Goal: Obtain resource: Obtain resource

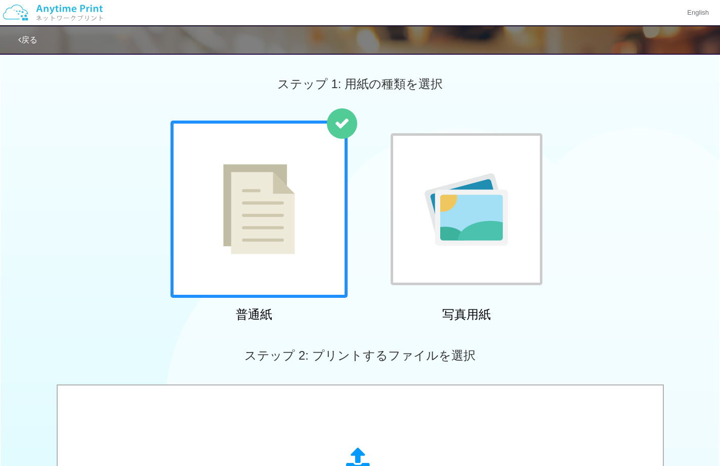
click at [72, 158] on div "普通紙 写真用紙" at bounding box center [360, 222] width 720 height 205
click at [60, 200] on div "普通紙 写真用紙" at bounding box center [360, 222] width 720 height 205
click at [101, 220] on div "普通紙 写真用紙" at bounding box center [360, 222] width 720 height 205
click at [101, 226] on div "普通紙 写真用紙" at bounding box center [360, 222] width 720 height 205
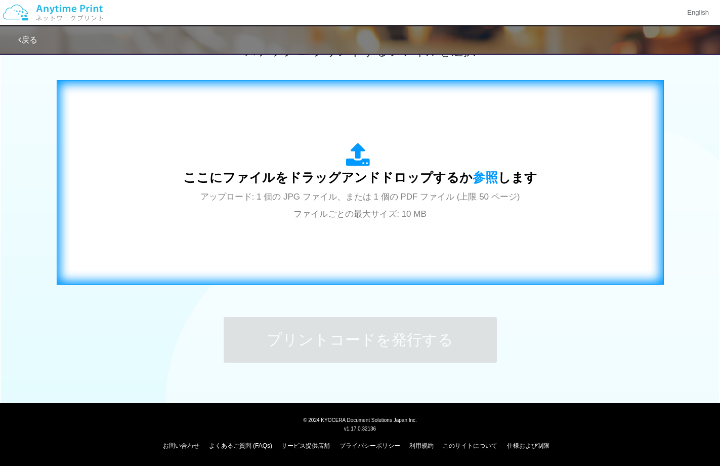
scroll to position [1, 0]
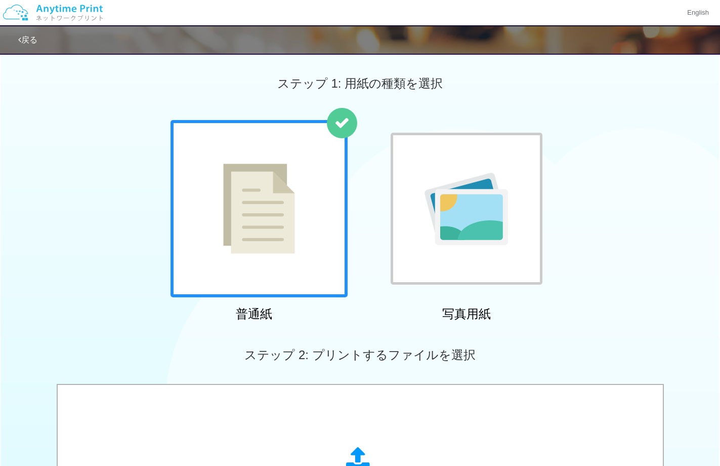
click at [96, 231] on div "普通紙 写真用紙" at bounding box center [360, 222] width 720 height 205
click at [94, 235] on div "普通紙 写真用紙" at bounding box center [360, 222] width 720 height 205
click at [101, 217] on div "普通紙 写真用紙" at bounding box center [360, 222] width 720 height 205
click at [91, 230] on div "普通紙 写真用紙" at bounding box center [360, 222] width 720 height 205
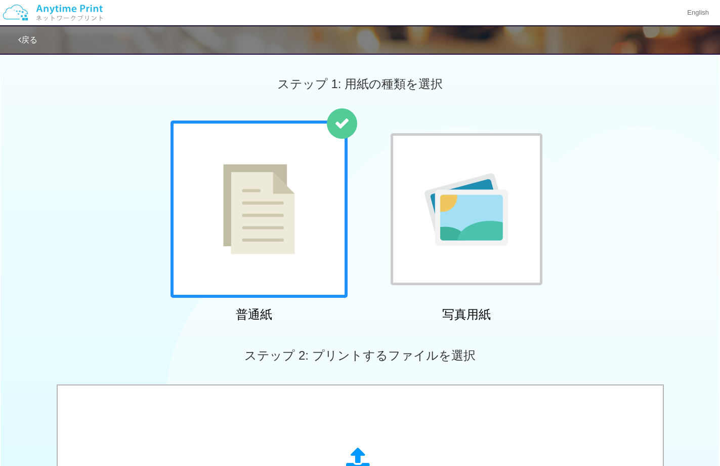
click at [91, 222] on div "普通紙 写真用紙" at bounding box center [360, 222] width 720 height 205
click at [88, 221] on div "普通紙 写真用紙" at bounding box center [360, 222] width 720 height 205
click at [86, 234] on div "普通紙 写真用紙" at bounding box center [360, 222] width 720 height 205
click at [84, 237] on div "普通紙 写真用紙" at bounding box center [360, 222] width 720 height 205
click at [79, 226] on div "普通紙 写真用紙" at bounding box center [360, 222] width 720 height 205
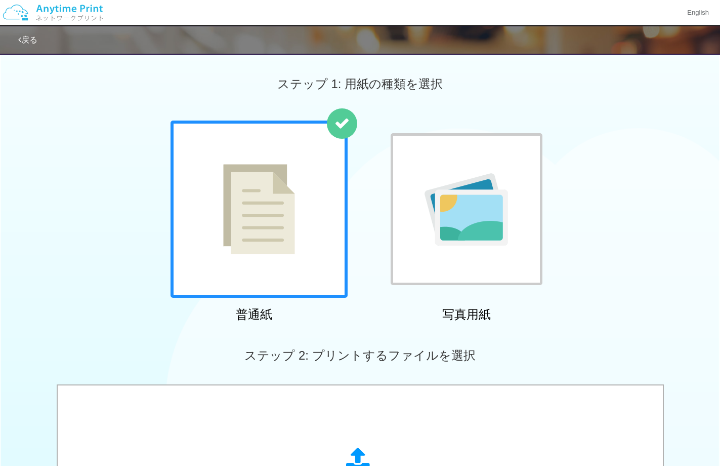
click at [76, 227] on div "普通紙 写真用紙" at bounding box center [360, 222] width 720 height 205
click at [74, 234] on div "普通紙 写真用紙" at bounding box center [360, 222] width 720 height 205
click at [100, 184] on div "普通紙 写真用紙" at bounding box center [360, 222] width 720 height 205
click at [106, 183] on div "普通紙 写真用紙" at bounding box center [360, 222] width 720 height 205
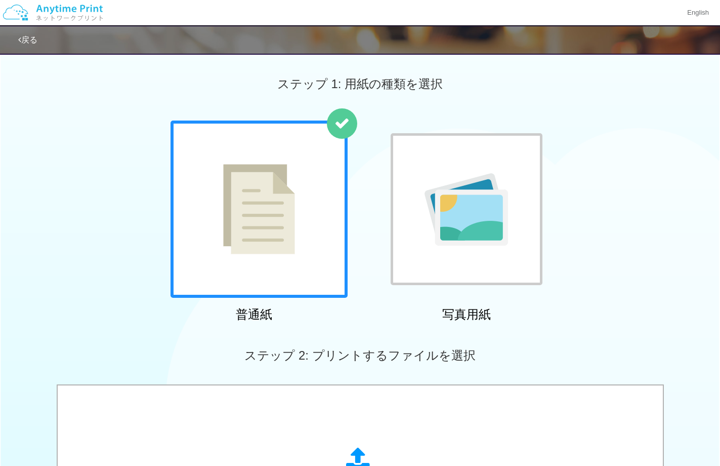
click at [98, 168] on div "普通紙 写真用紙" at bounding box center [360, 222] width 720 height 205
click at [88, 180] on div "普通紙 写真用紙" at bounding box center [360, 222] width 720 height 205
click at [75, 191] on div "普通紙 写真用紙" at bounding box center [360, 222] width 720 height 205
click at [69, 255] on div "普通紙 写真用紙" at bounding box center [360, 222] width 720 height 205
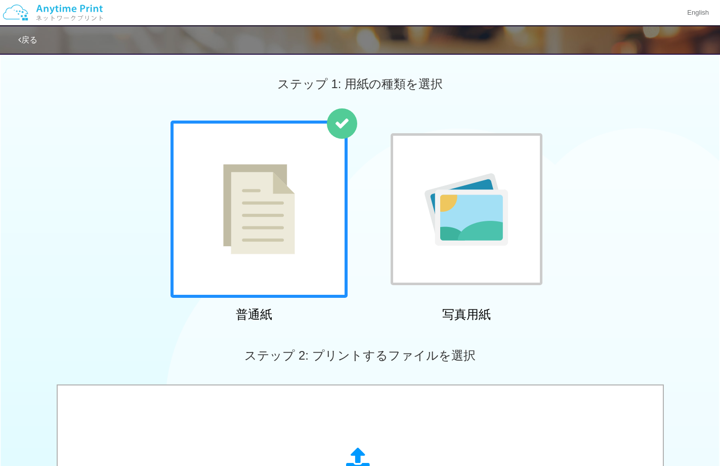
click at [69, 255] on div "普通紙 写真用紙" at bounding box center [360, 222] width 720 height 205
click at [64, 273] on div "普通紙 写真用紙" at bounding box center [360, 222] width 720 height 205
click at [86, 259] on div "普通紙 写真用紙" at bounding box center [360, 222] width 720 height 205
click at [81, 270] on div "普通紙 写真用紙" at bounding box center [360, 222] width 720 height 205
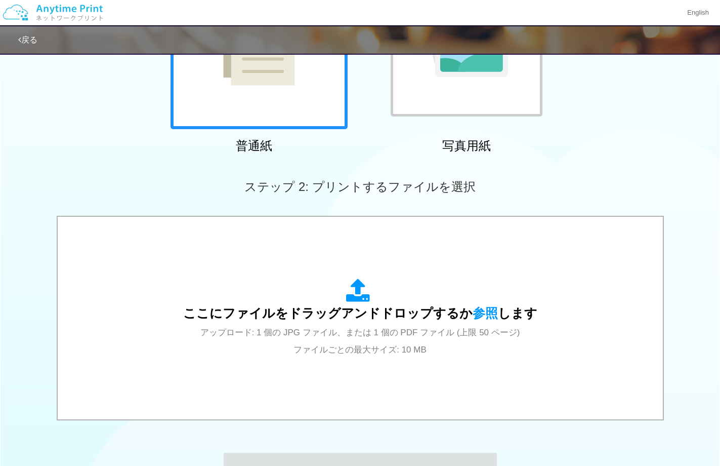
scroll to position [304, 0]
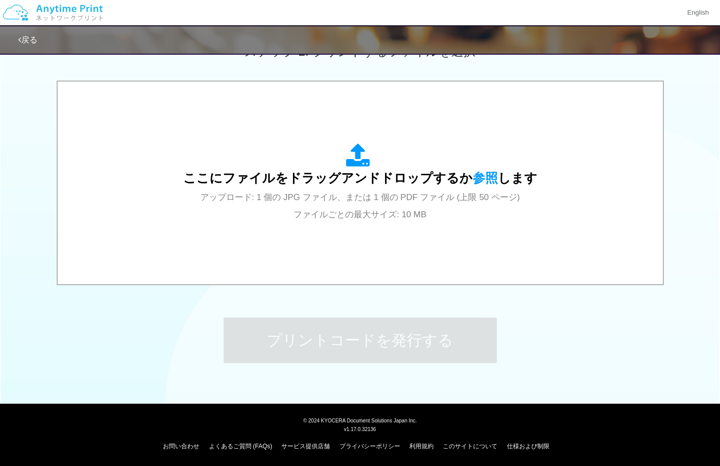
click at [36, 319] on div "ステップ 1: 用紙の種類を選択 普通紙 写真用紙 普通紙 写真用紙 previous next slide 1 of 2 comma.current.act…" at bounding box center [360, 68] width 720 height 649
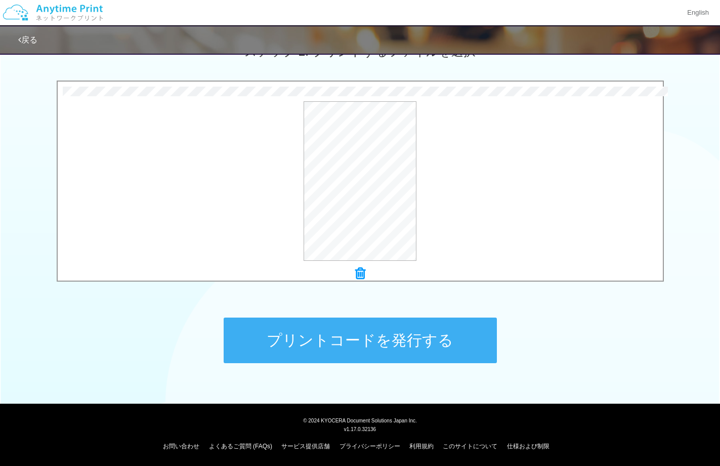
click at [404, 341] on button "プリントコードを発行する" at bounding box center [360, 340] width 273 height 46
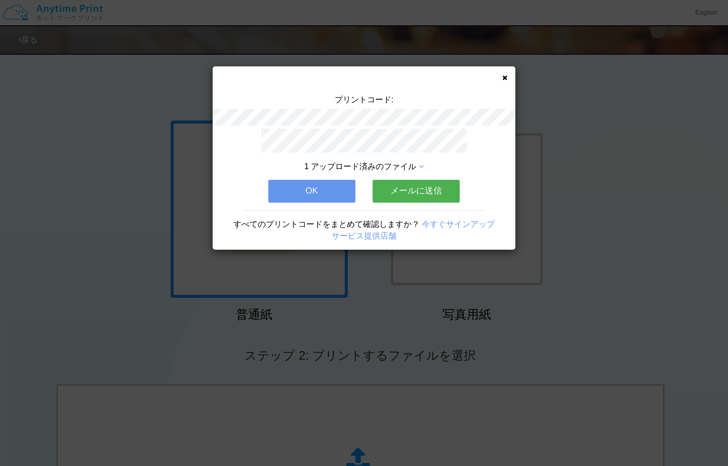
click at [423, 188] on button "メールに送信" at bounding box center [415, 191] width 87 height 22
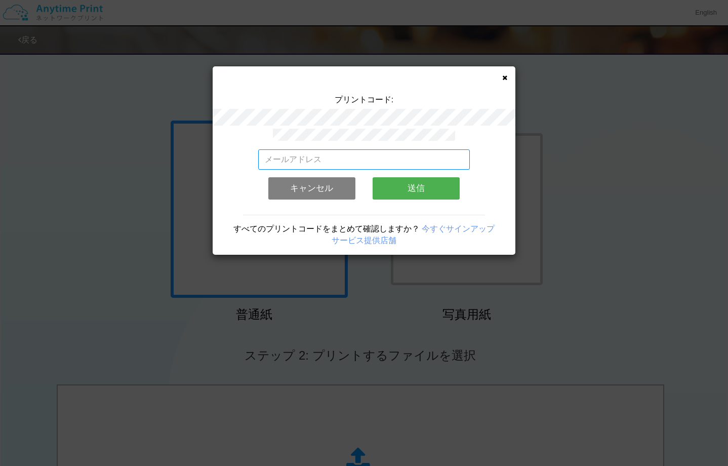
click at [376, 152] on input "email" at bounding box center [364, 159] width 212 height 20
type input "[EMAIL_ADDRESS][DOMAIN_NAME]"
click at [406, 186] on button "送信" at bounding box center [415, 188] width 87 height 22
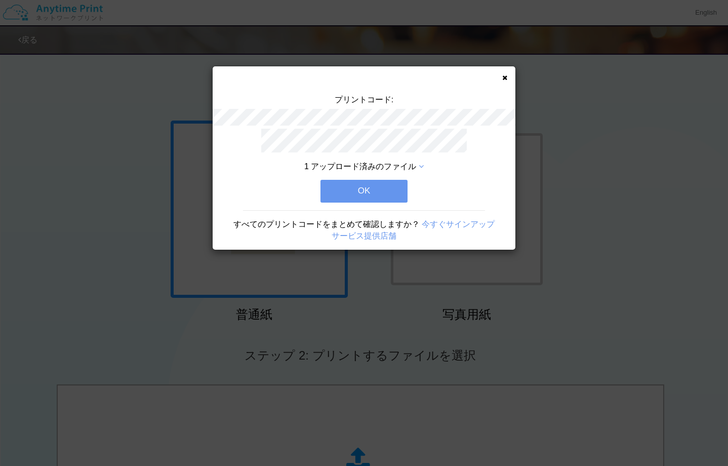
click at [393, 187] on button "OK" at bounding box center [363, 191] width 87 height 22
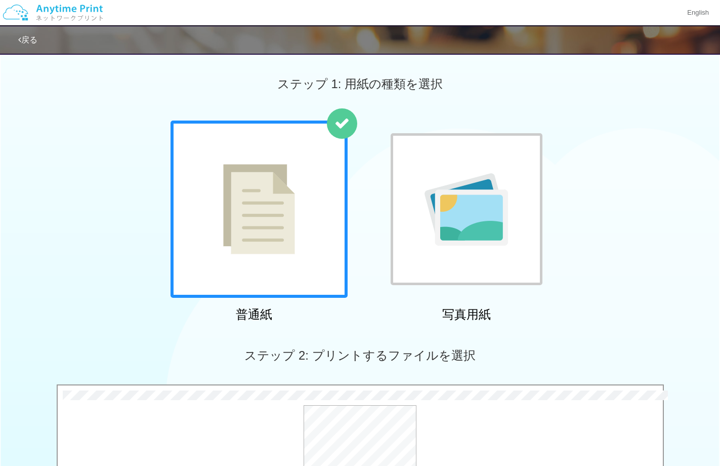
click at [114, 202] on div "普通紙 写真用紙" at bounding box center [360, 222] width 720 height 205
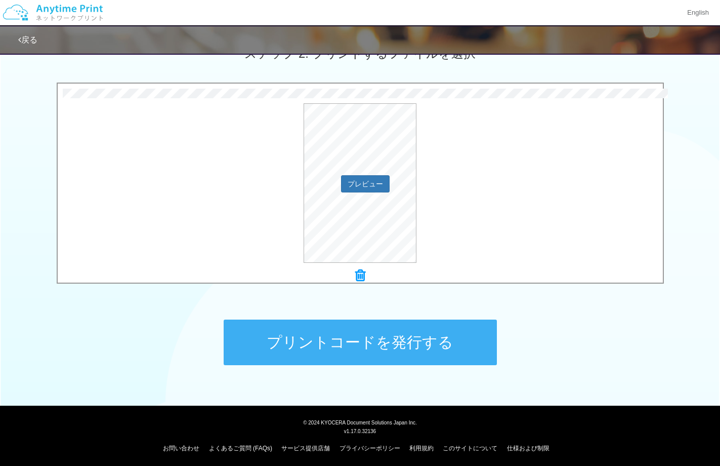
scroll to position [304, 0]
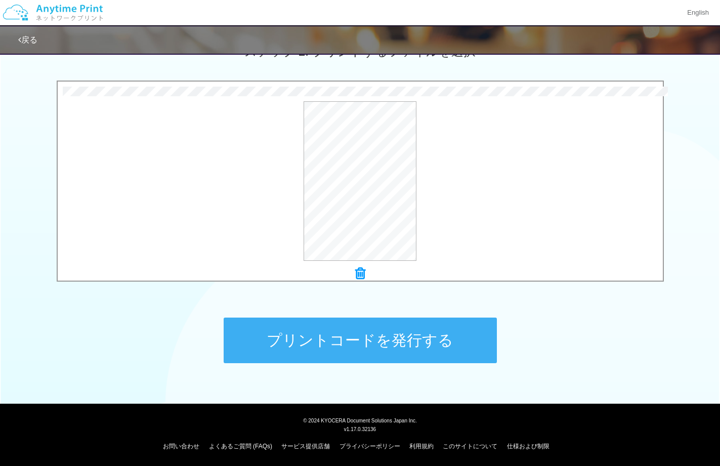
click at [380, 328] on button "プリントコードを発行する" at bounding box center [360, 340] width 273 height 46
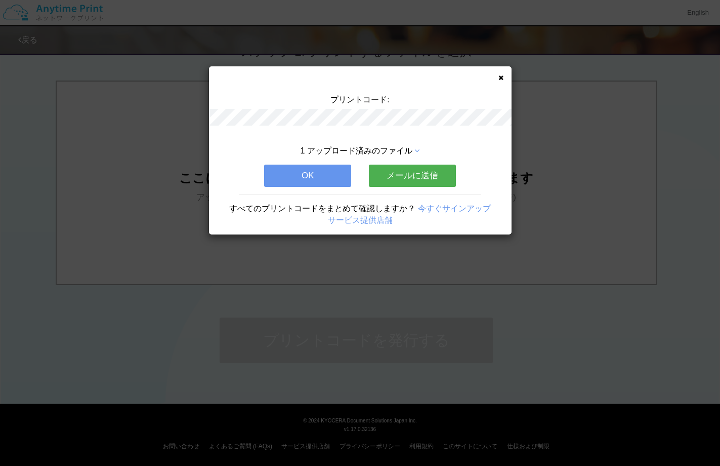
scroll to position [0, 0]
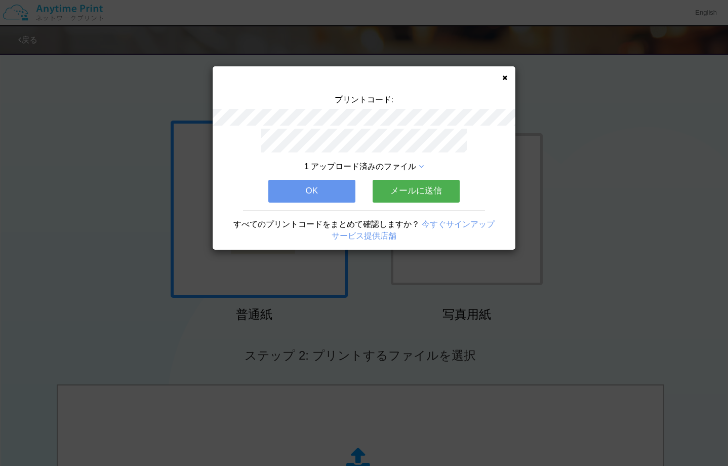
click at [423, 186] on button "メールに送信" at bounding box center [415, 191] width 87 height 22
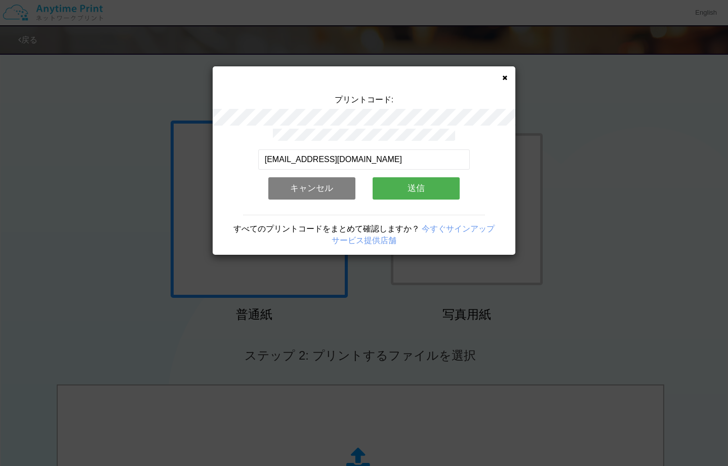
click at [439, 187] on button "送信" at bounding box center [415, 188] width 87 height 22
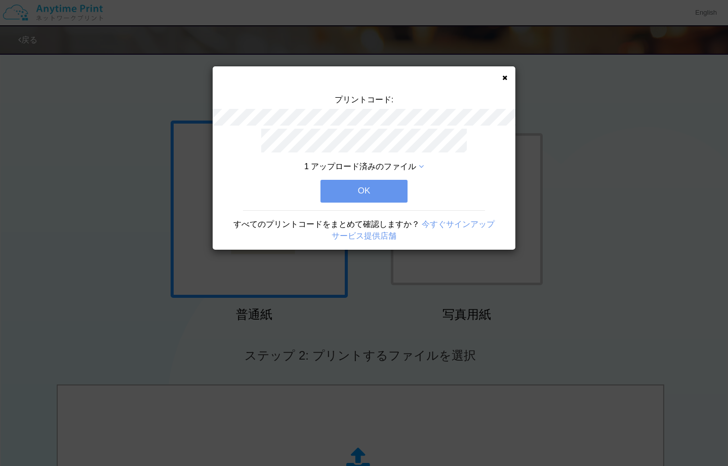
drag, startPoint x: 505, startPoint y: 79, endPoint x: 499, endPoint y: 81, distance: 7.0
click at [503, 79] on icon at bounding box center [504, 77] width 5 height 7
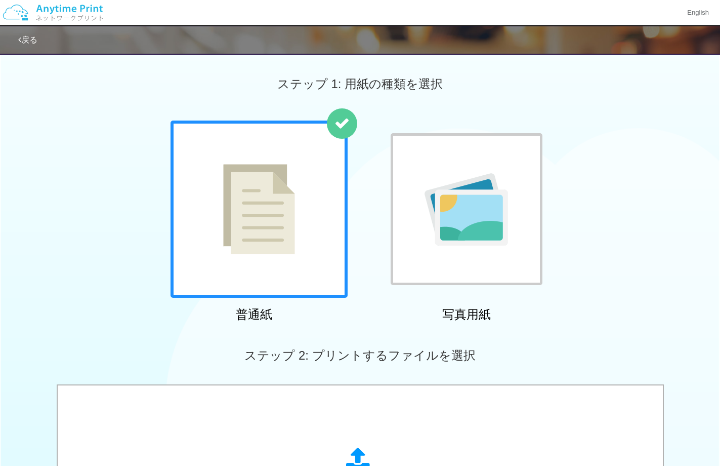
click at [597, 254] on div "普通紙 写真用紙" at bounding box center [360, 222] width 720 height 205
click at [615, 258] on div "普通紙 写真用紙" at bounding box center [360, 222] width 720 height 205
click at [614, 262] on div "普通紙 写真用紙" at bounding box center [360, 222] width 720 height 205
click at [617, 262] on div "普通紙 写真用紙" at bounding box center [360, 222] width 720 height 205
click at [619, 254] on div "普通紙 写真用紙" at bounding box center [360, 222] width 720 height 205
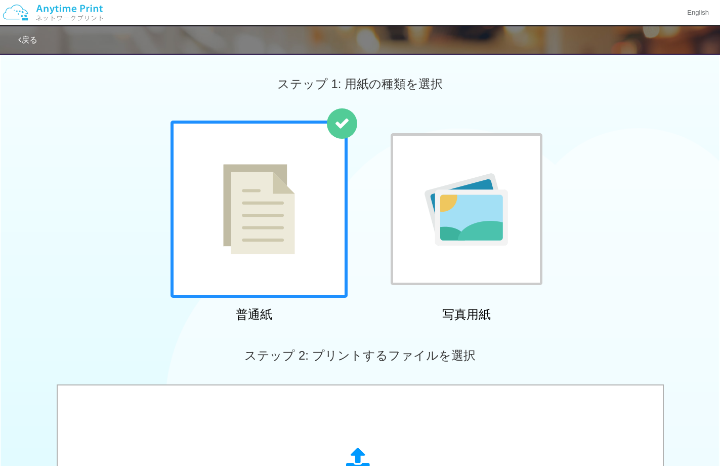
click at [624, 252] on div "普通紙 写真用紙" at bounding box center [360, 222] width 720 height 205
click at [632, 233] on div "普通紙 写真用紙" at bounding box center [360, 222] width 720 height 205
